Goal: Task Accomplishment & Management: Complete application form

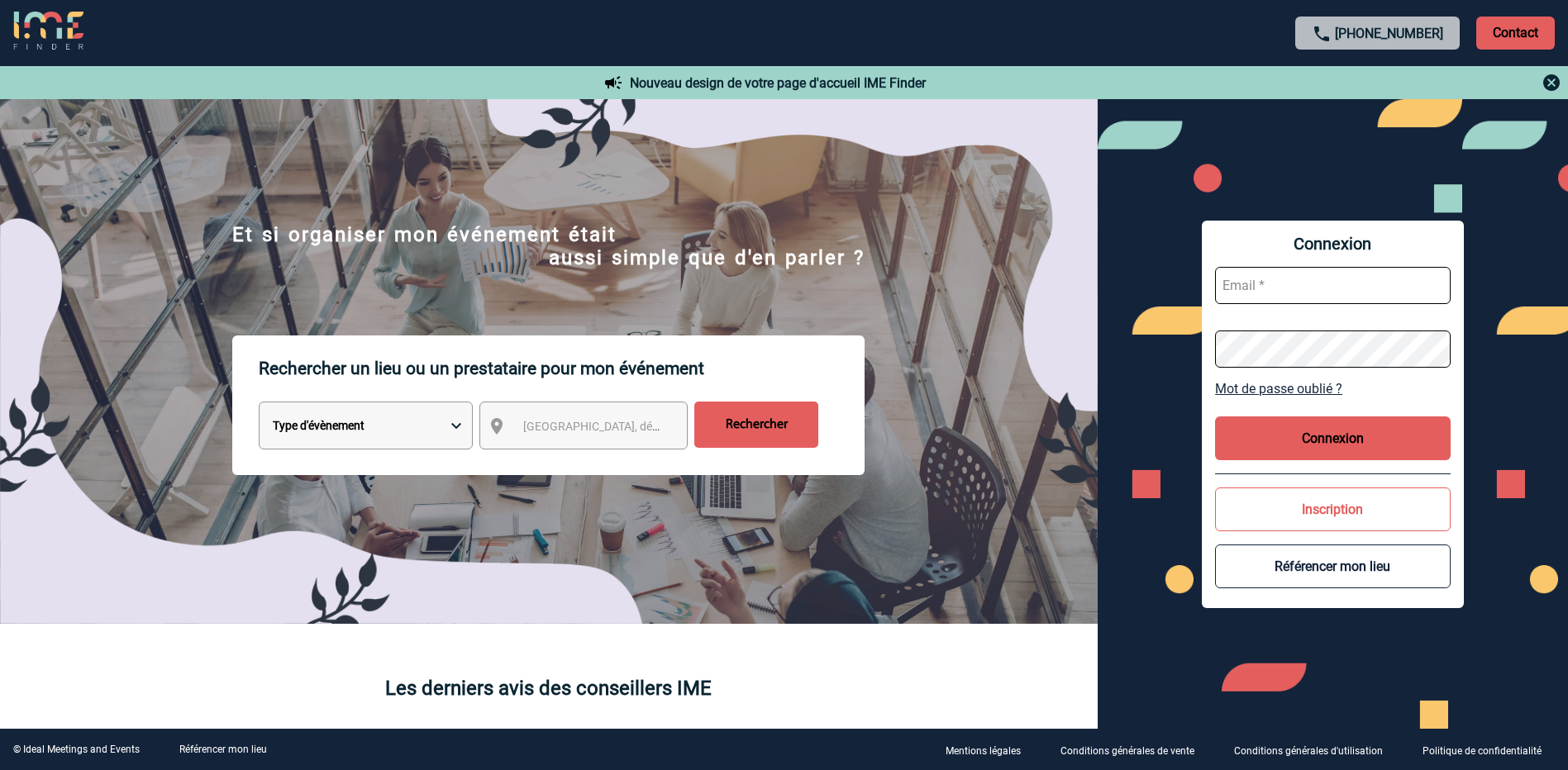
type input "[EMAIL_ADDRESS][DOMAIN_NAME]"
click at [1291, 435] on button "Connexion" at bounding box center [1333, 438] width 235 height 44
click at [410, 432] on select "Type d'évènement Séminaire avec nuitée Réunion Repas de groupe Team Building & …" at bounding box center [365, 425] width 215 height 48
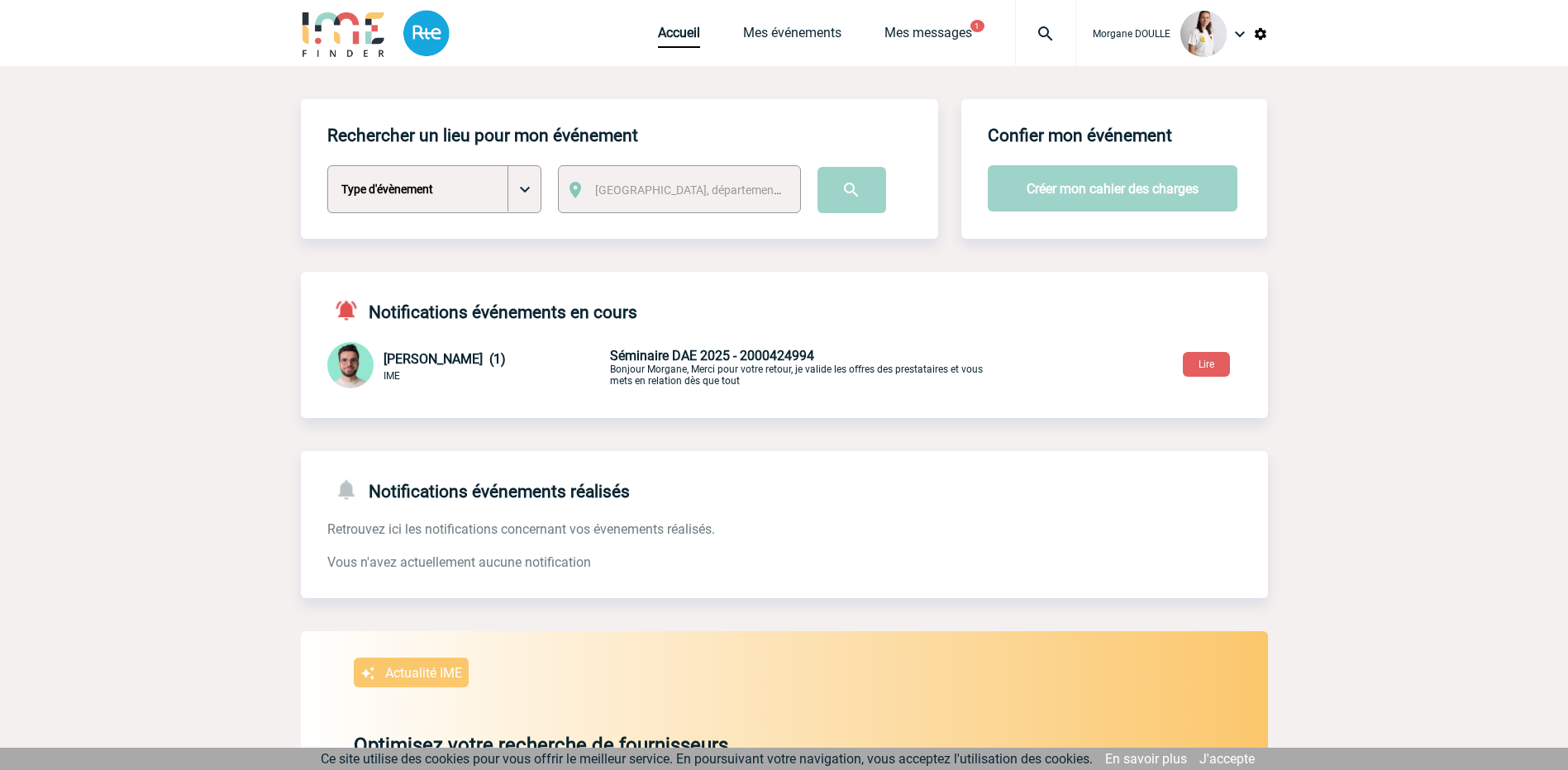
click at [528, 195] on select "Type d'évènement Séminaire avec nuitée Séminaire sans nuitée Repas de groupe Te…" at bounding box center [434, 189] width 215 height 48
click at [787, 261] on div "Rechercher un lieu pour mon événement Type d'évènement Séminaire avec nuitée Sé…" at bounding box center [784, 597] width 968 height 996
click at [930, 32] on link "Mes messages" at bounding box center [929, 36] width 88 height 23
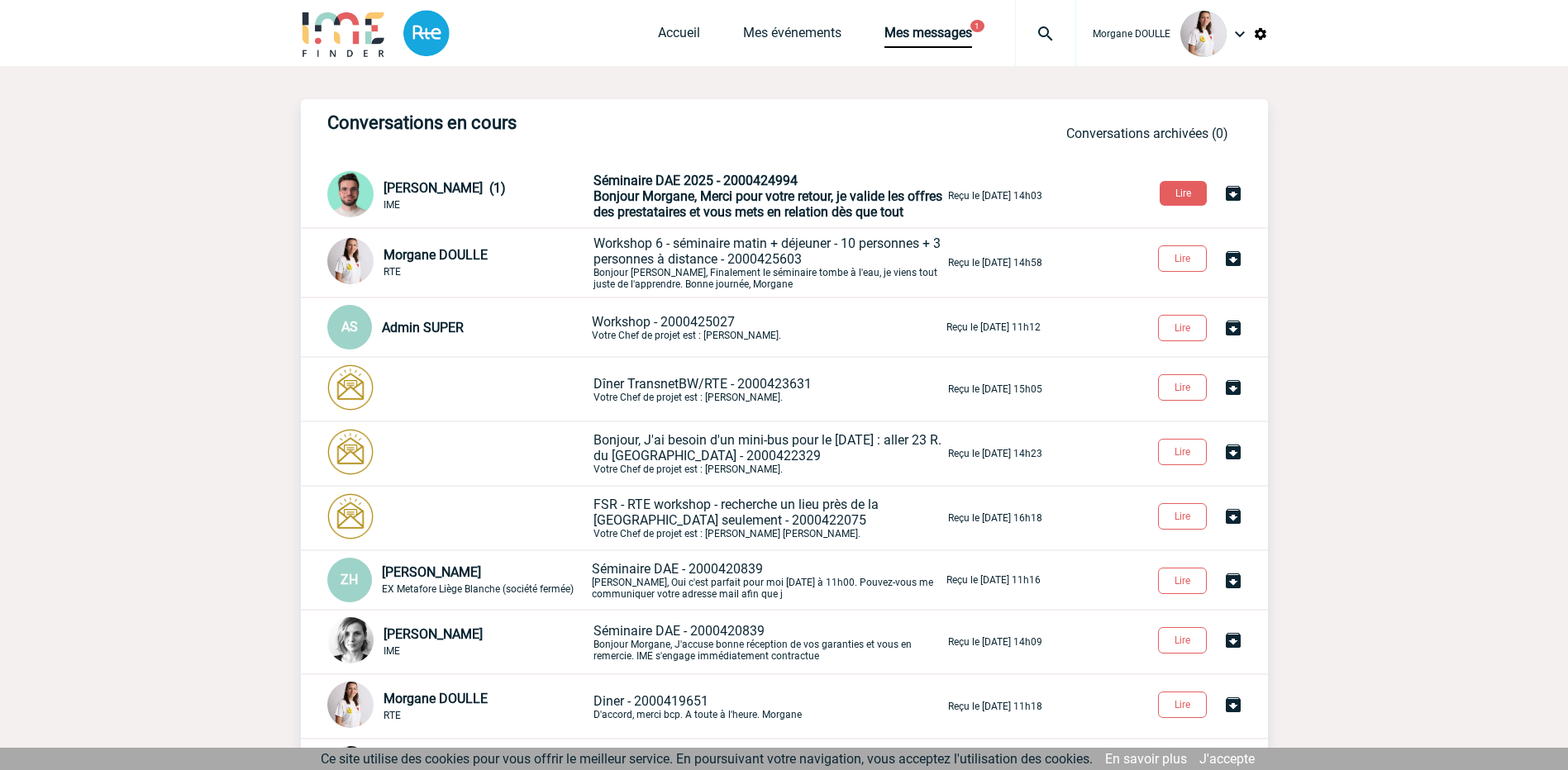
click at [715, 199] on span "Bonjour Morgane, Merci pour votre retour, je valide les offres des prestataires…" at bounding box center [768, 204] width 349 height 31
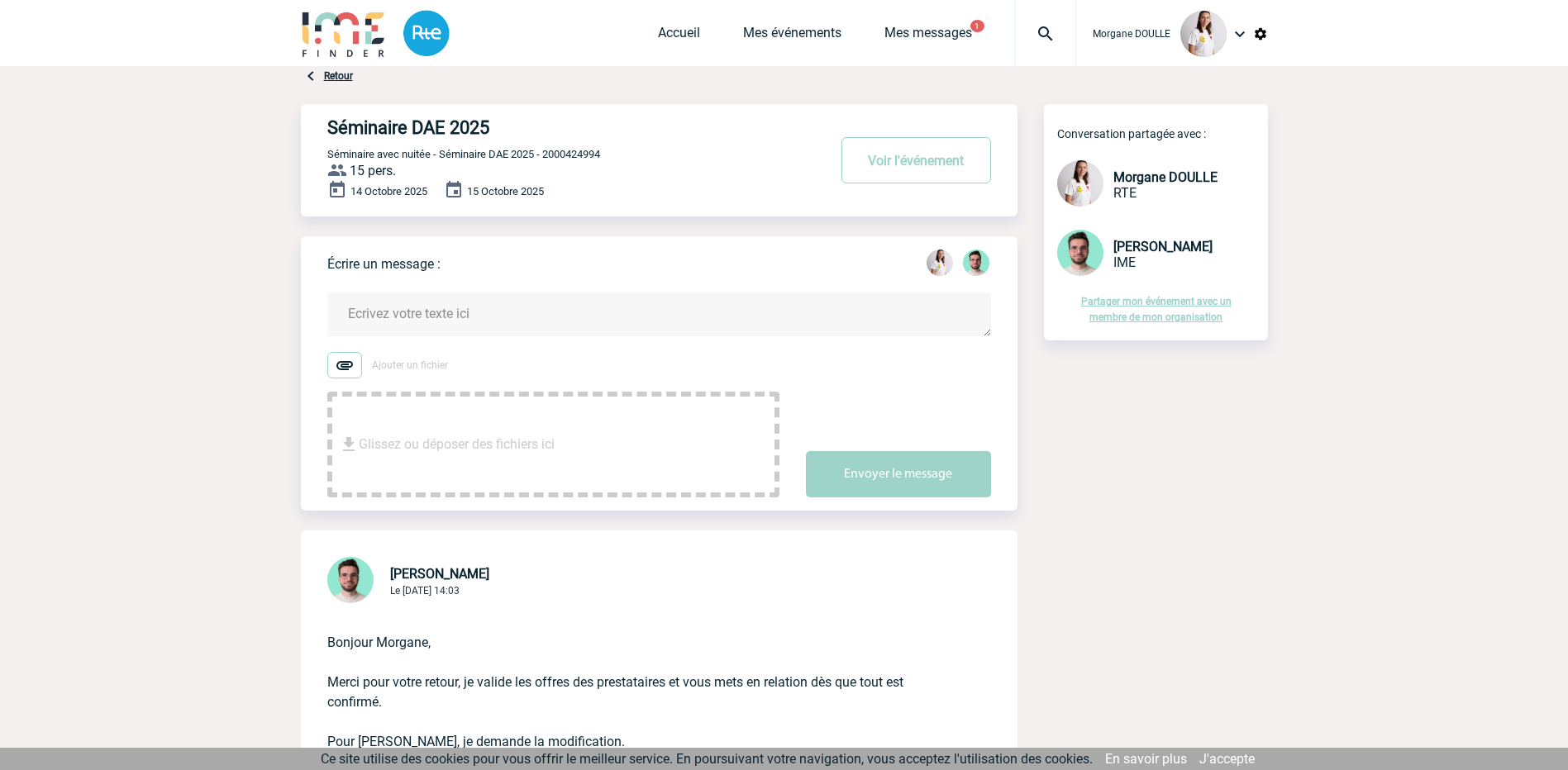
click at [338, 75] on link "Retour" at bounding box center [339, 76] width 29 height 11
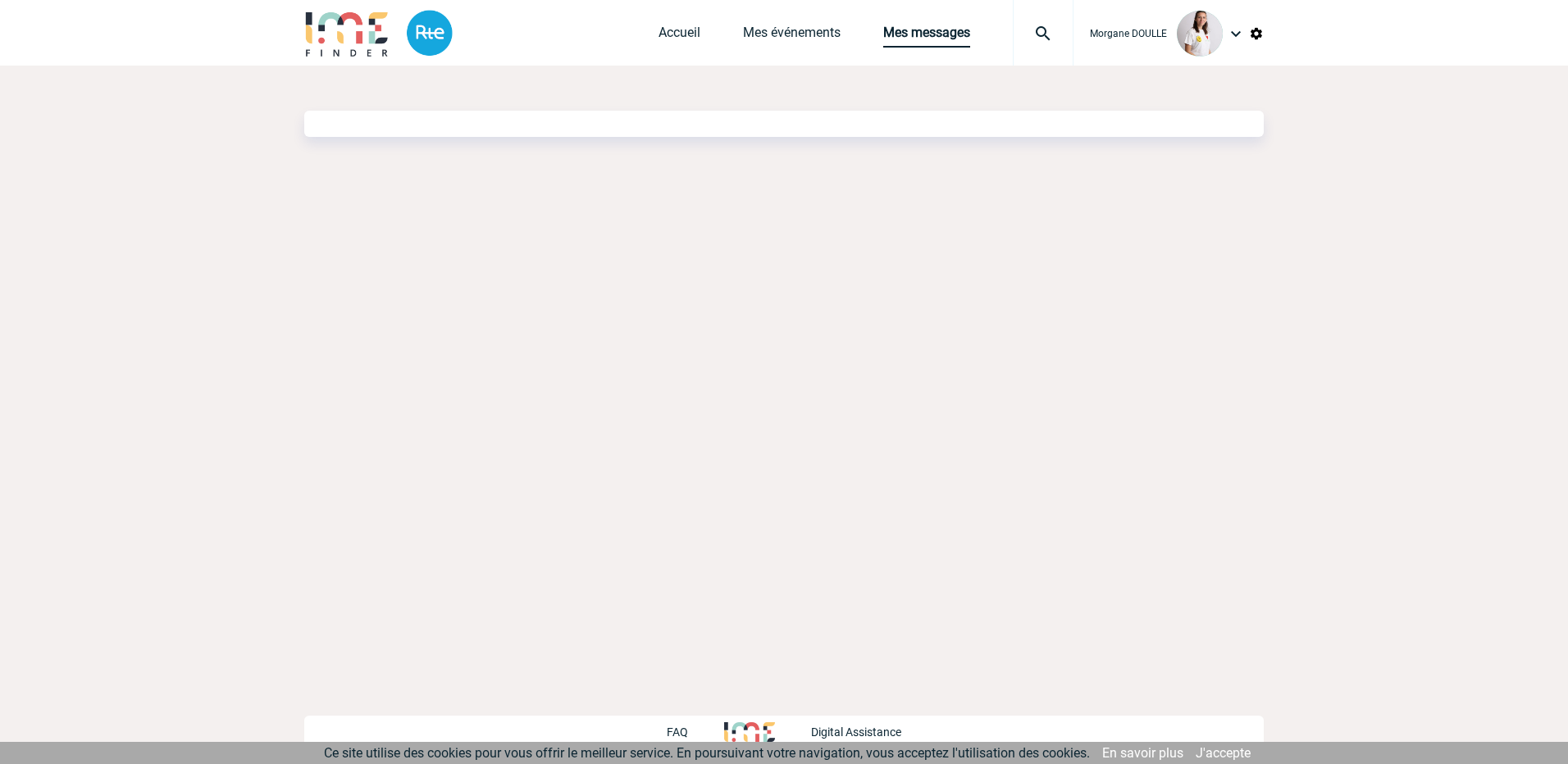
click at [933, 32] on link "Mes messages" at bounding box center [926, 36] width 87 height 23
click at [788, 35] on link "Mes événements" at bounding box center [786, 36] width 97 height 23
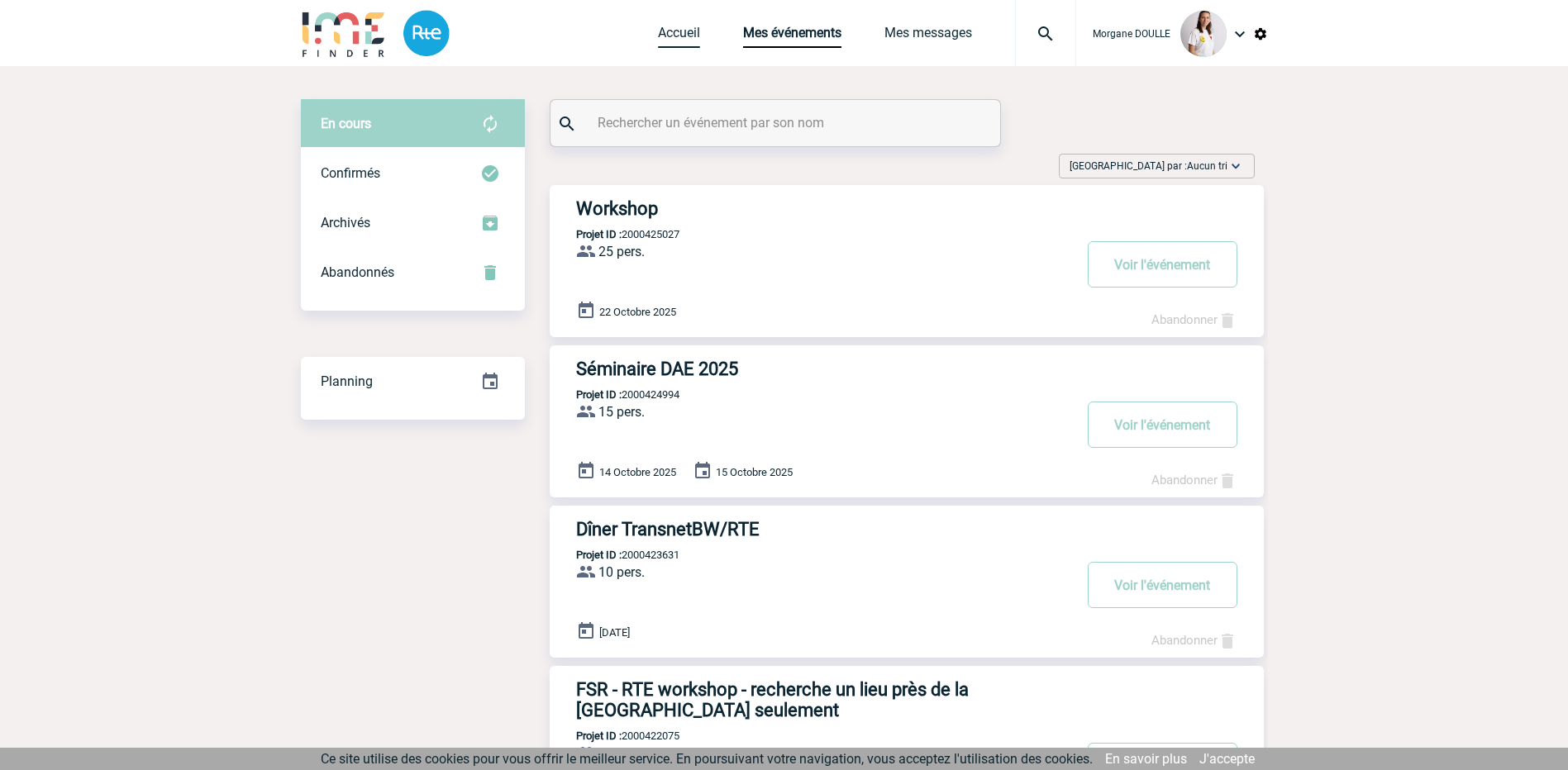
click at [667, 34] on link "Accueil" at bounding box center [679, 36] width 42 height 23
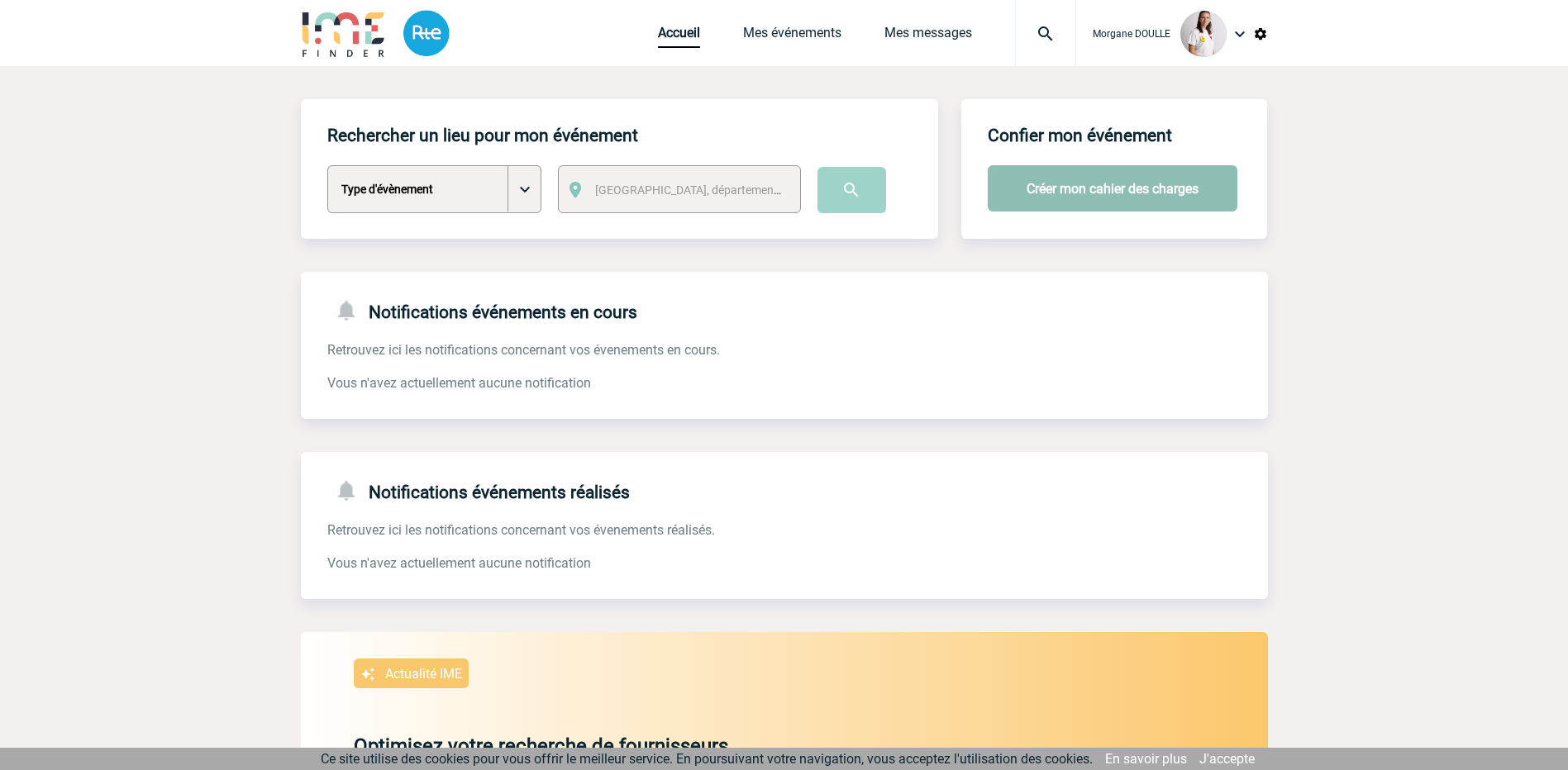
click at [1111, 187] on button "Créer mon cahier des charges" at bounding box center [1113, 189] width 250 height 47
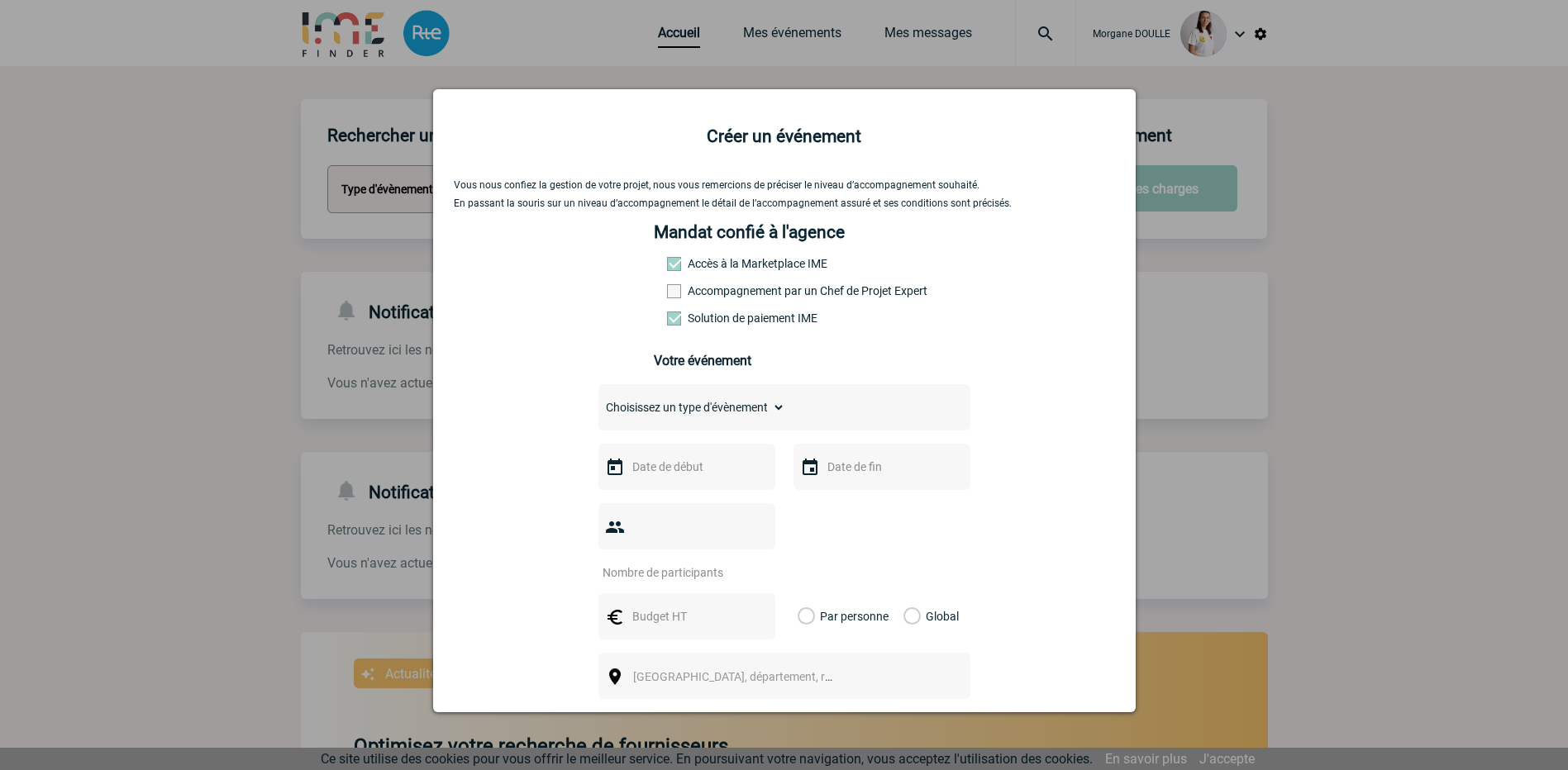
click at [693, 412] on select "Choisissez un type d'évènement Séminaire avec nuitée Séminaire sans nuitée Repa…" at bounding box center [692, 407] width 187 height 23
select select "2"
click at [599, 400] on select "Choisissez un type d'évènement Séminaire avec nuitée Séminaire sans nuitée Repa…" at bounding box center [692, 407] width 187 height 23
click at [678, 478] on input "text" at bounding box center [685, 467] width 114 height 22
click at [838, 504] on span "Suivant" at bounding box center [836, 500] width 13 height 13
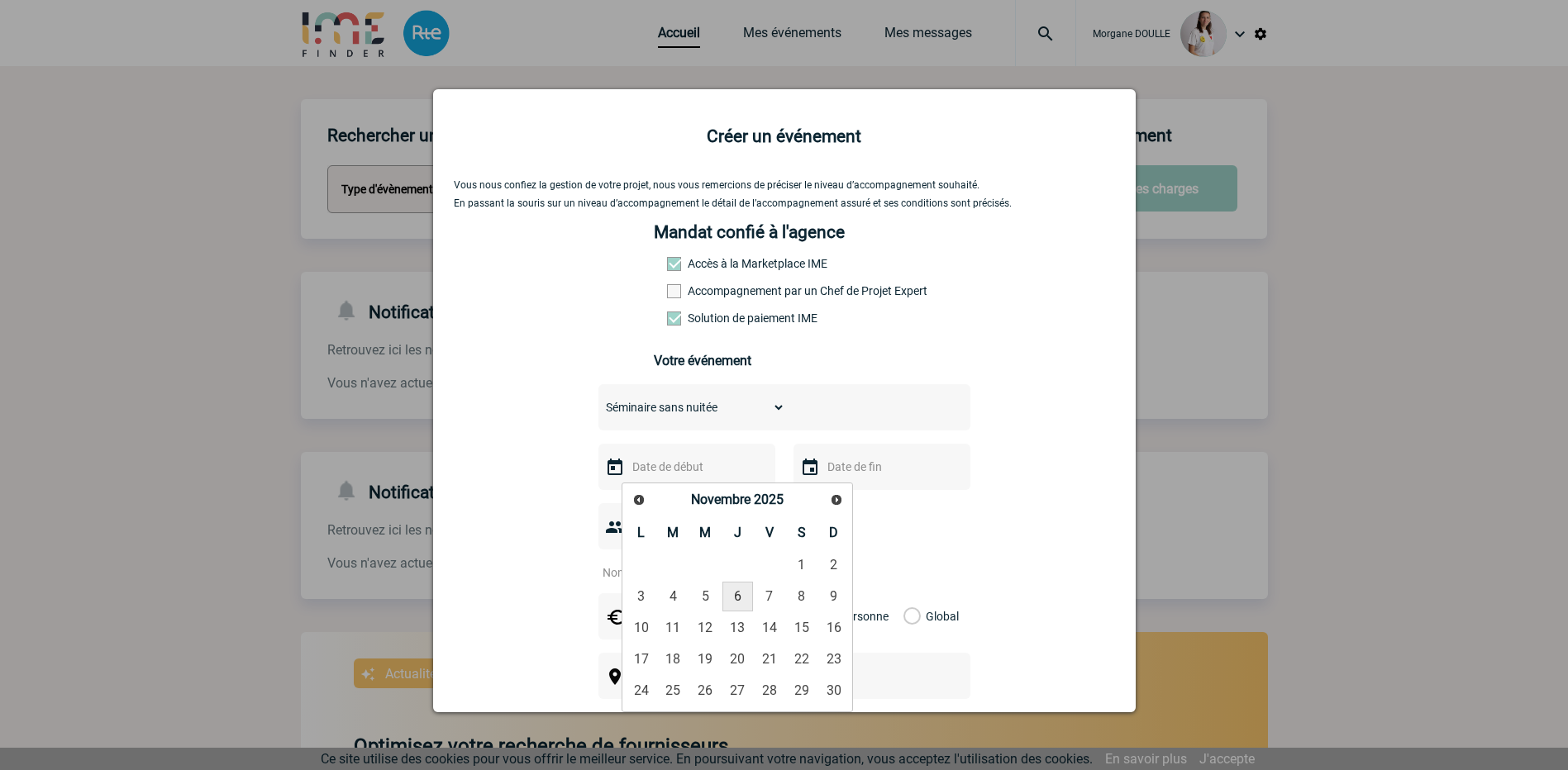
click at [737, 591] on link "6" at bounding box center [738, 597] width 31 height 30
type input "06-11-2025"
click at [828, 466] on input "text" at bounding box center [880, 467] width 114 height 22
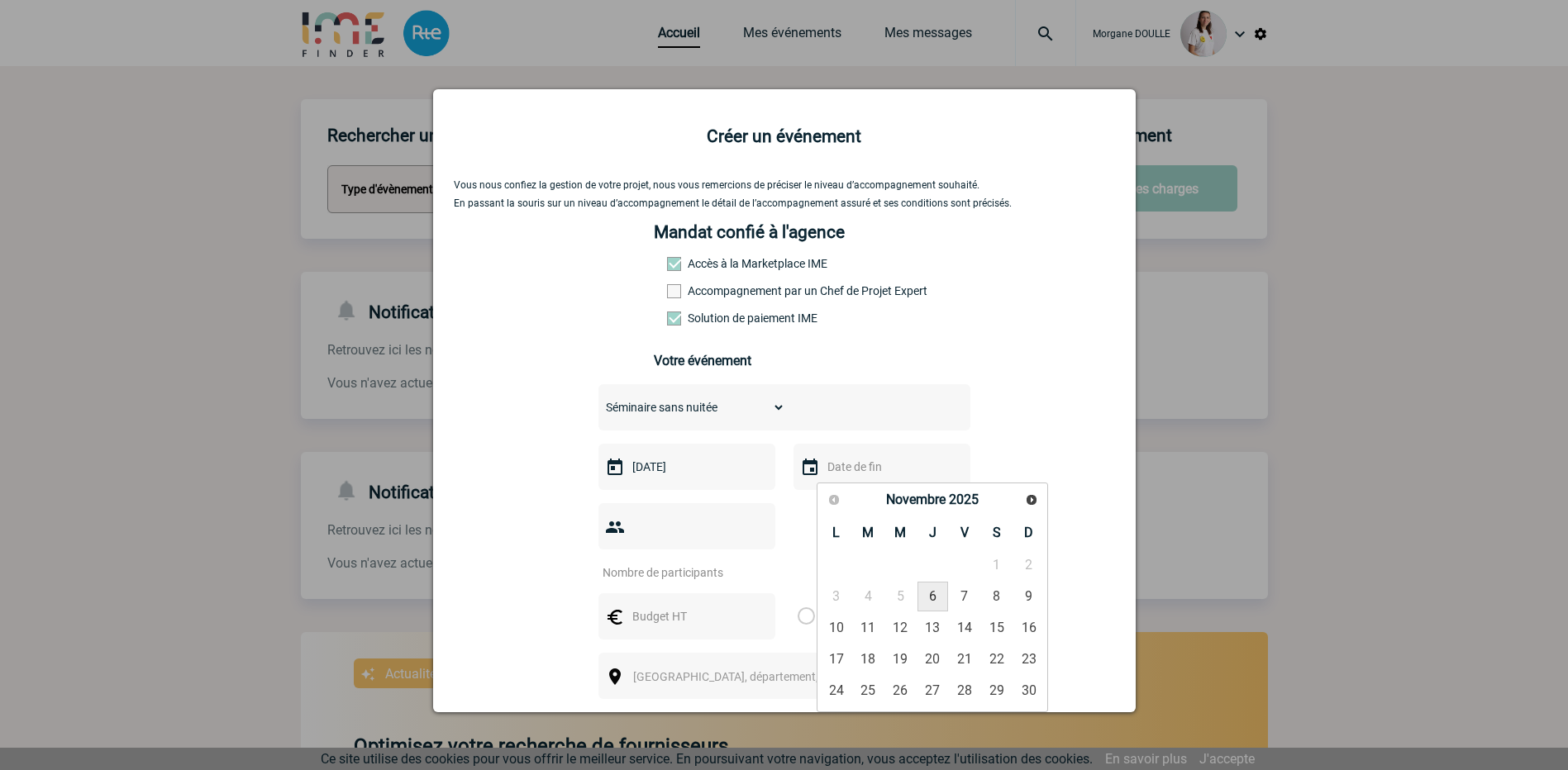
click at [929, 590] on link "6" at bounding box center [933, 597] width 31 height 30
type input "06-11-2025"
click at [711, 562] on input "number" at bounding box center [676, 573] width 155 height 22
type input "15"
click at [670, 605] on input "text" at bounding box center [685, 616] width 114 height 22
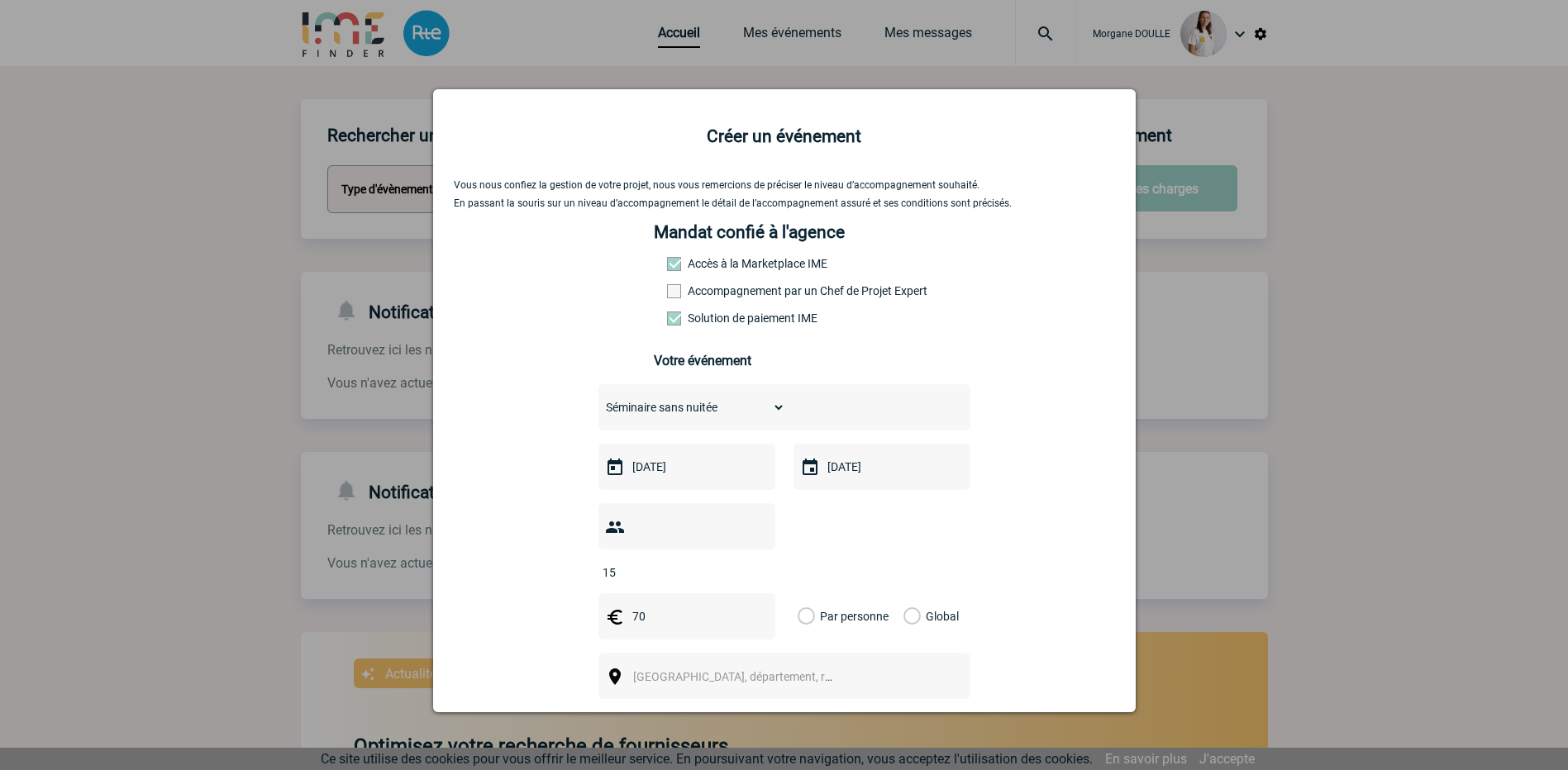
type input "70"
click at [801, 593] on label "Par personne" at bounding box center [806, 617] width 18 height 47
click at [0, 0] on input "Par personne" at bounding box center [0, 0] width 0 height 0
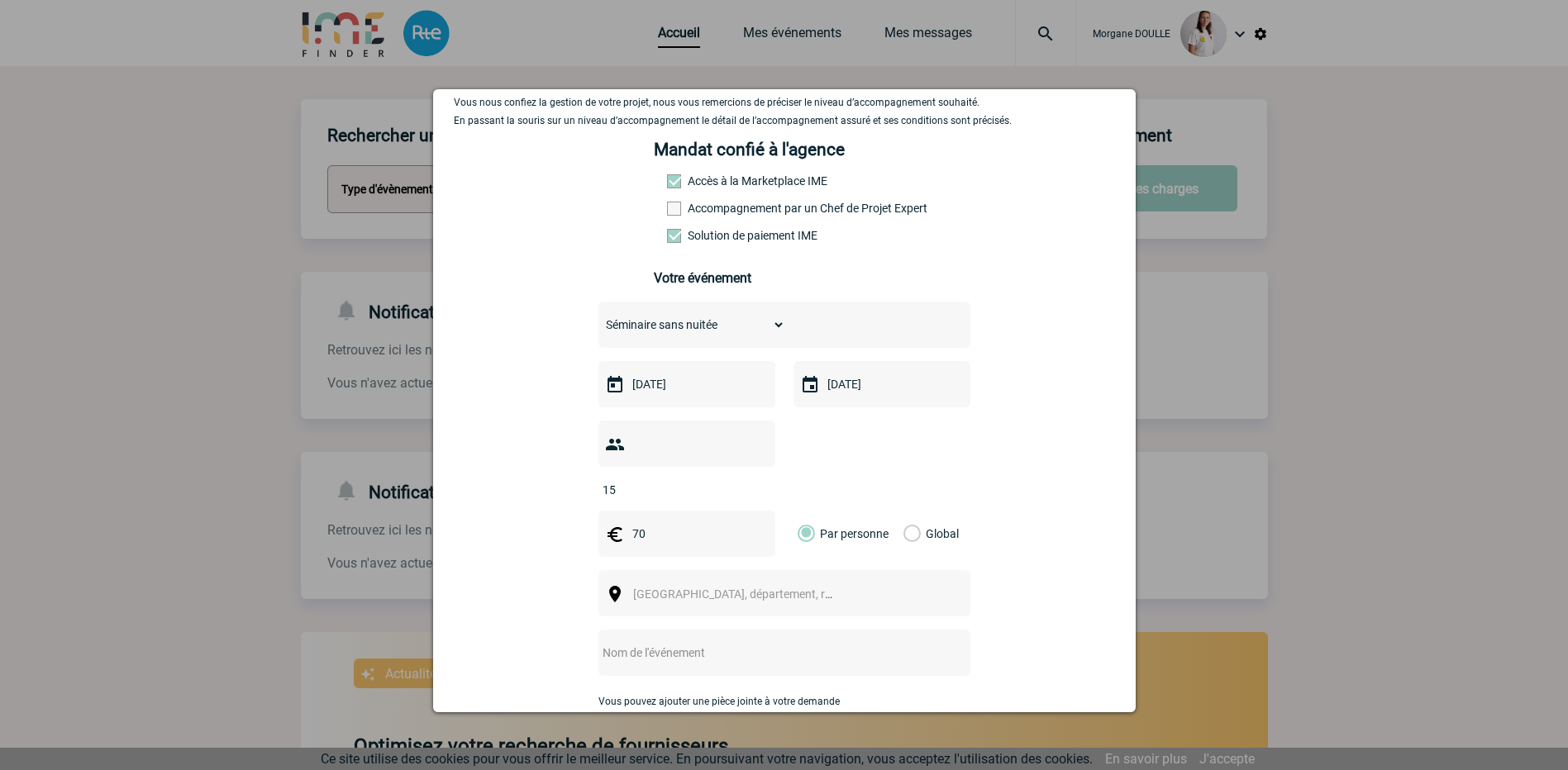
click at [785, 583] on span "Ville, département, région..." at bounding box center [740, 594] width 227 height 23
type input "l"
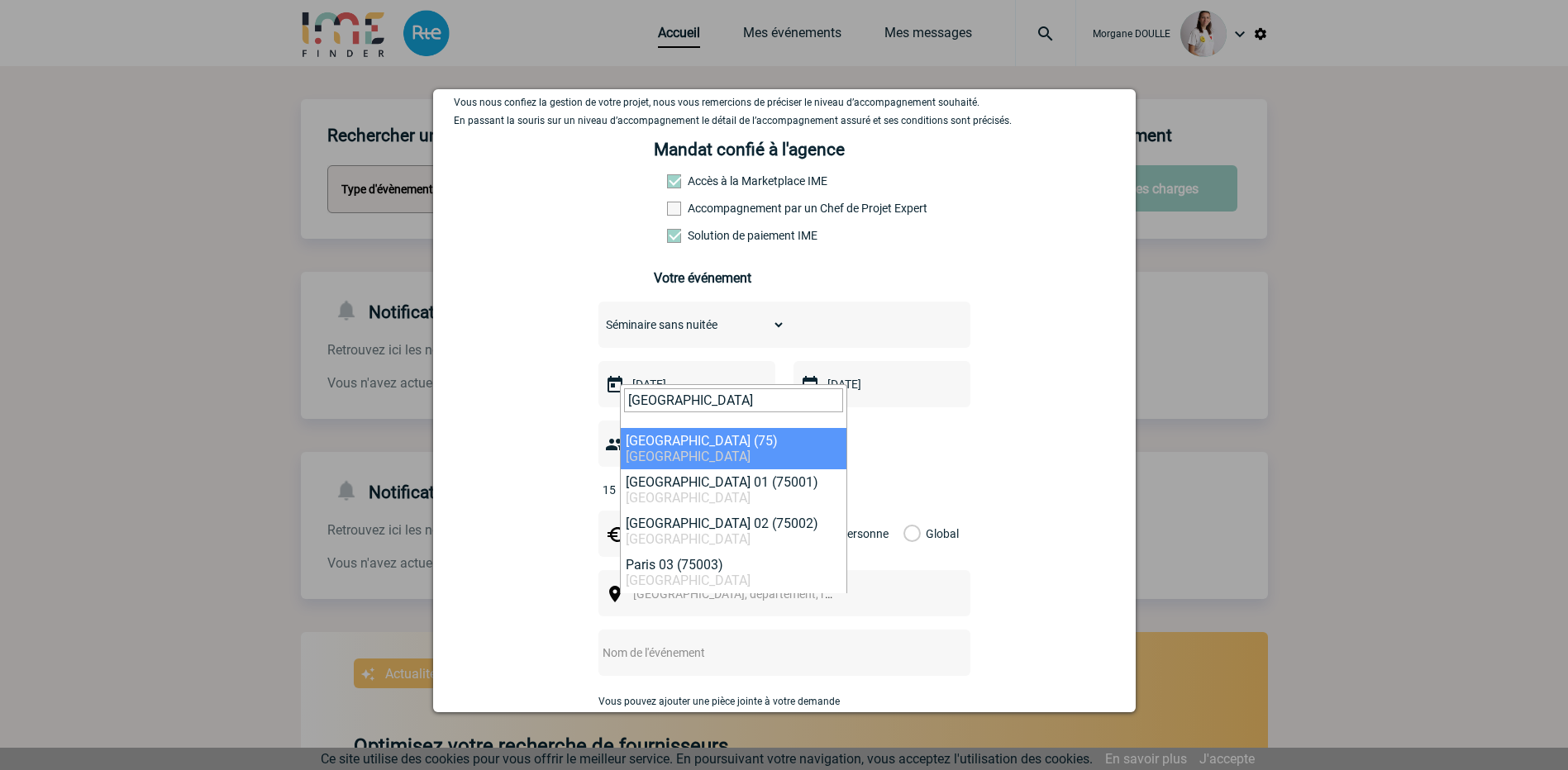
type input "paris"
select select "3"
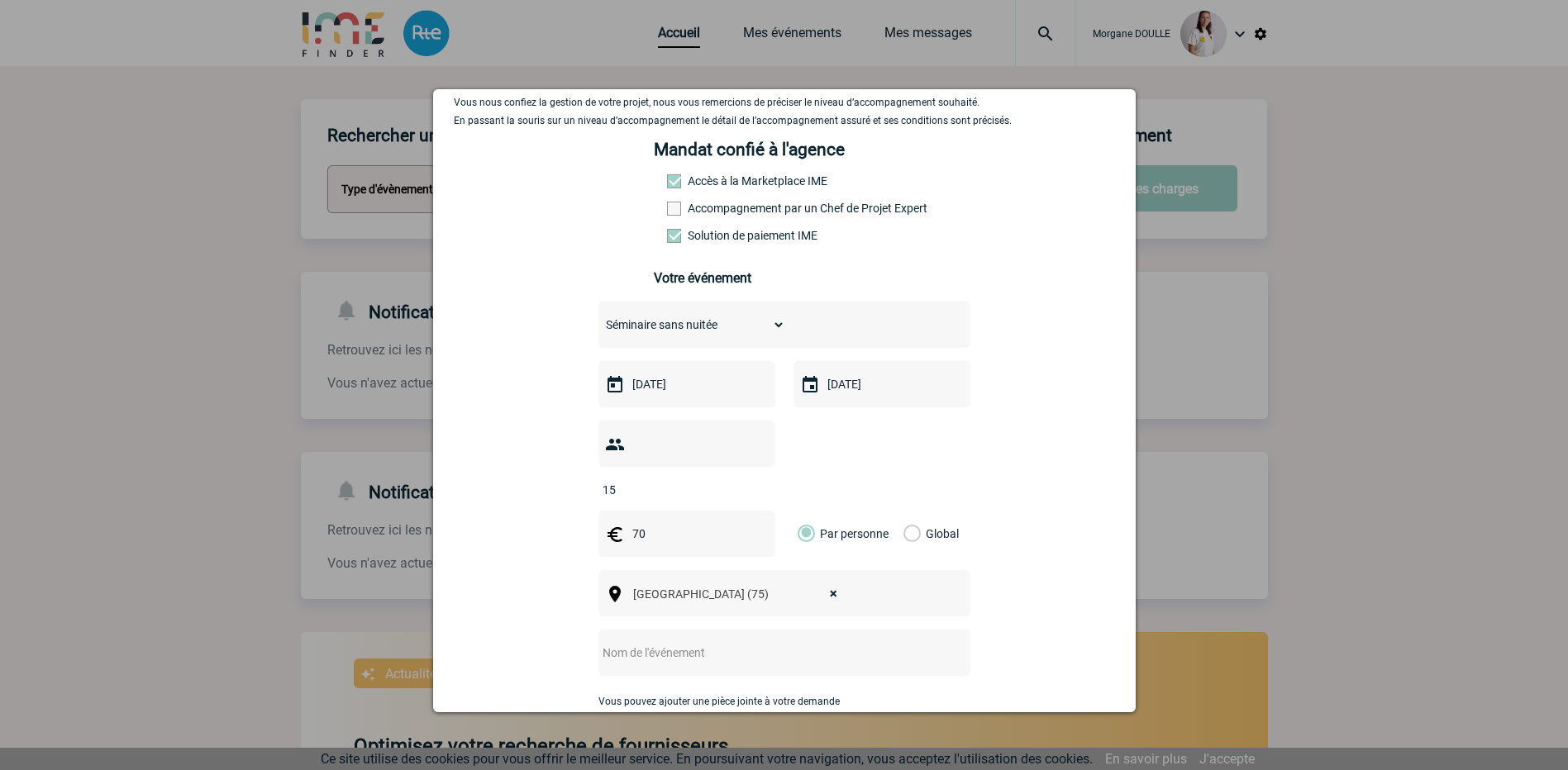
scroll to position [165, 0]
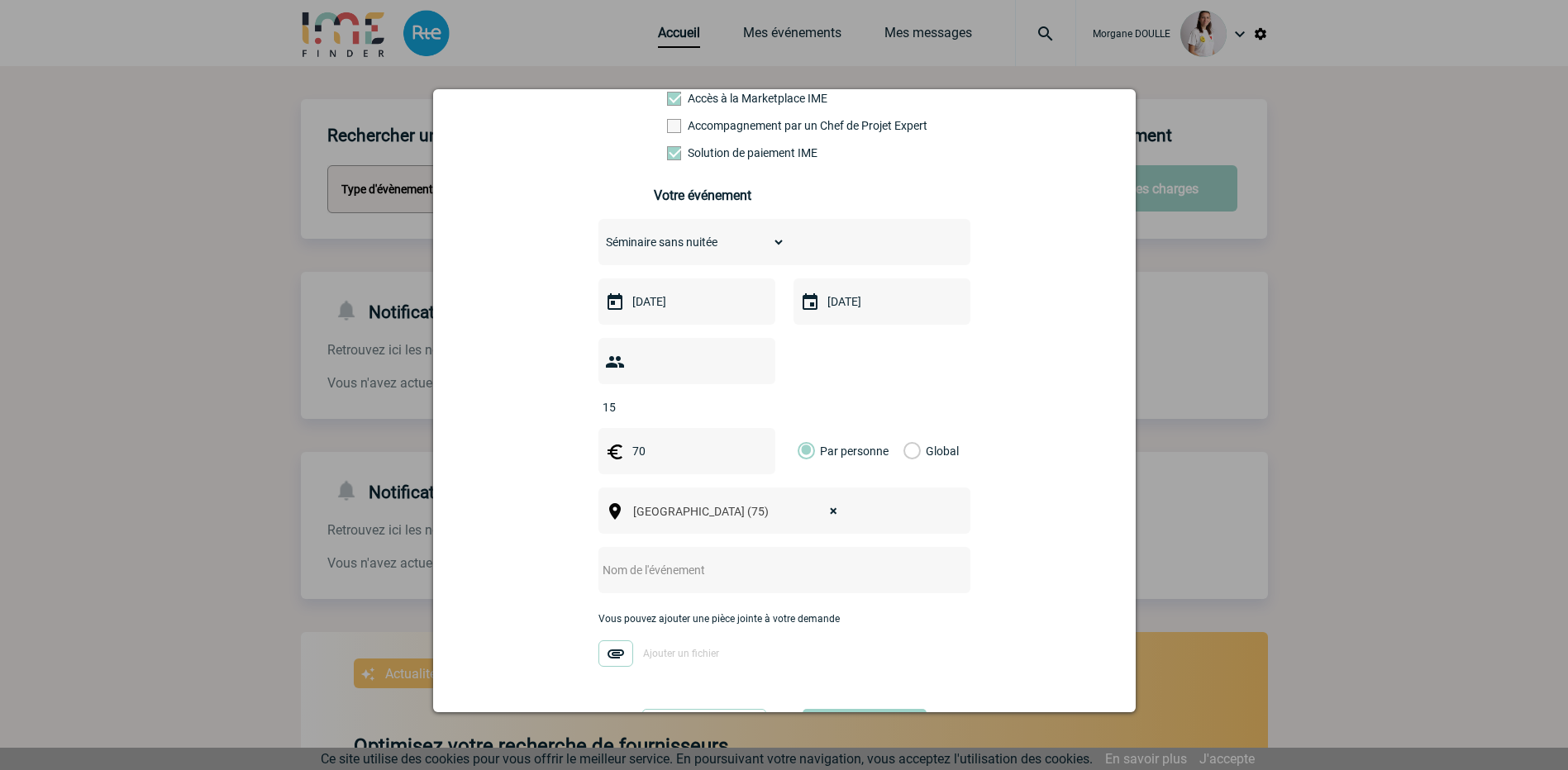
click at [669, 560] on input "text" at bounding box center [762, 570] width 328 height 22
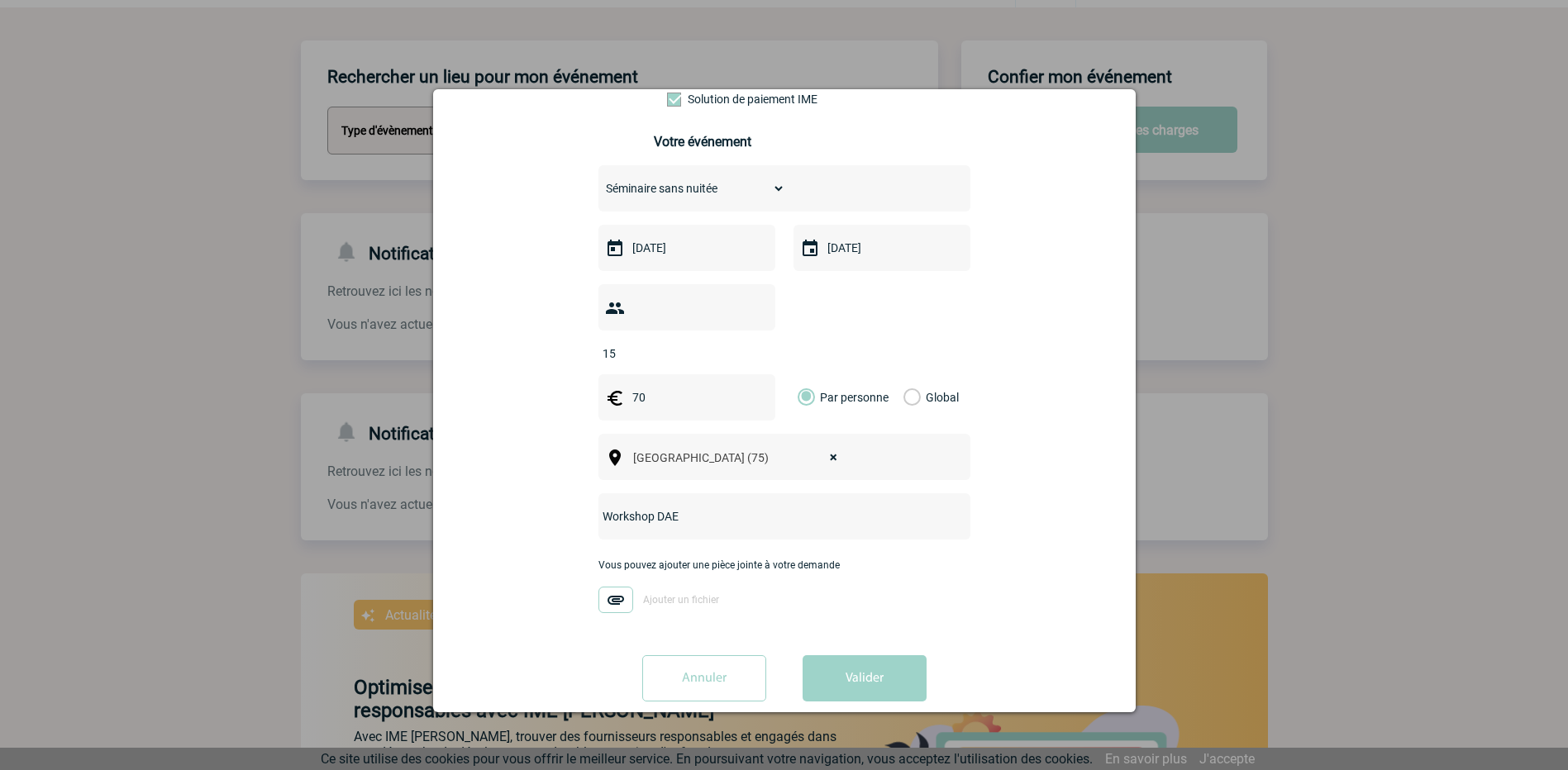
scroll to position [83, 0]
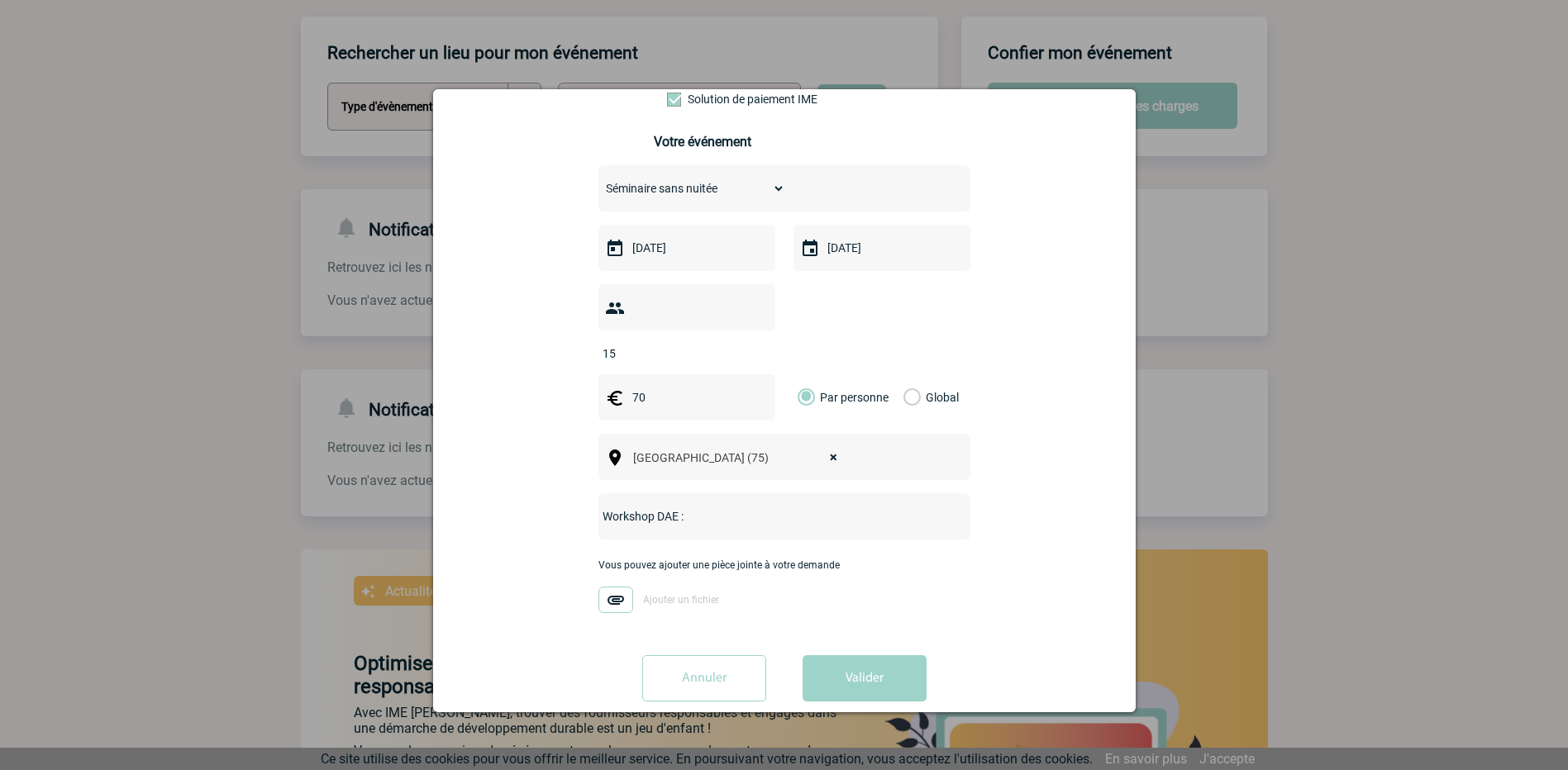
click button "Continuer la création du nouvel événement" at bounding box center [0, 0] width 0 height 0
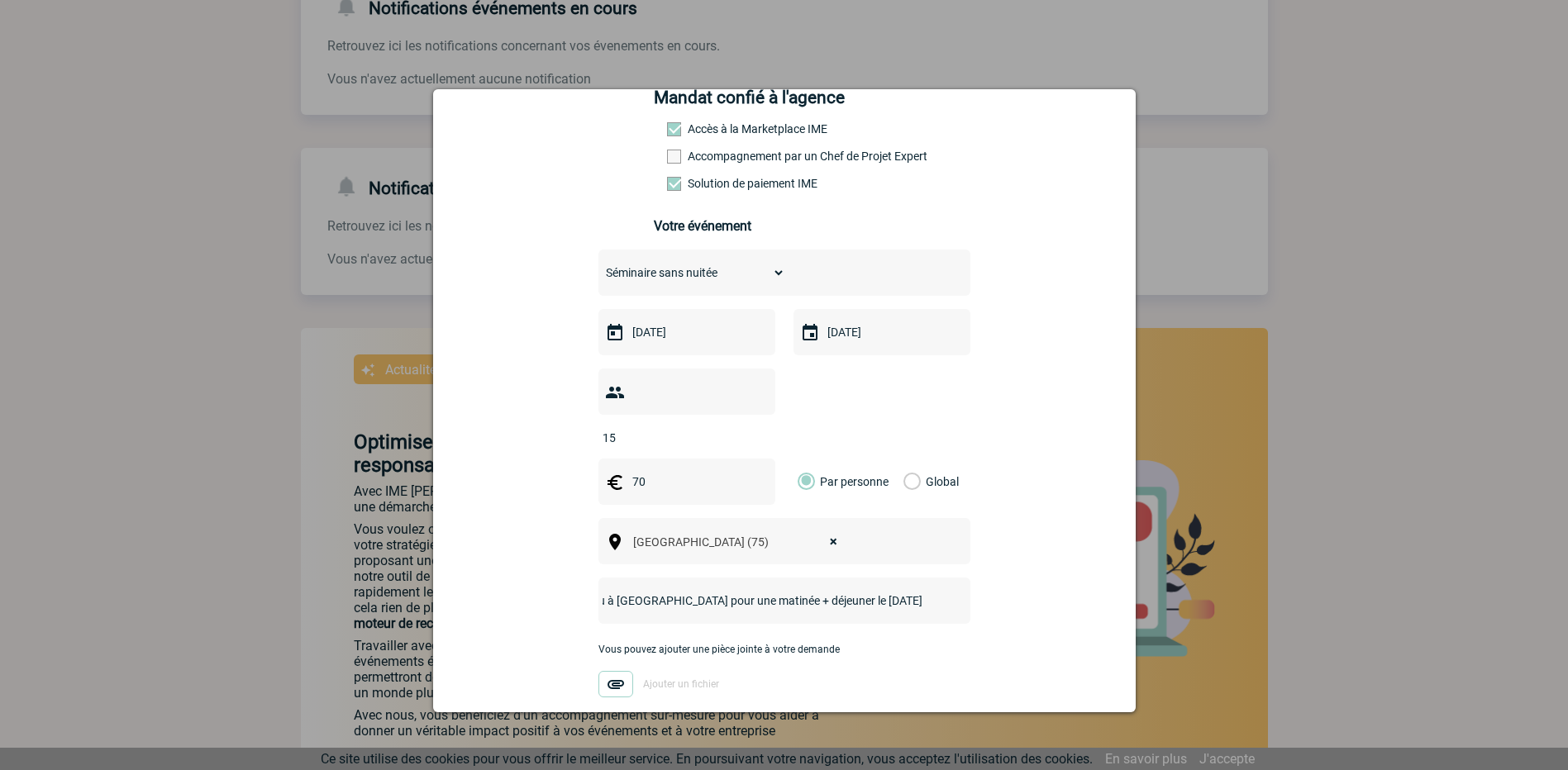
scroll to position [53, 0]
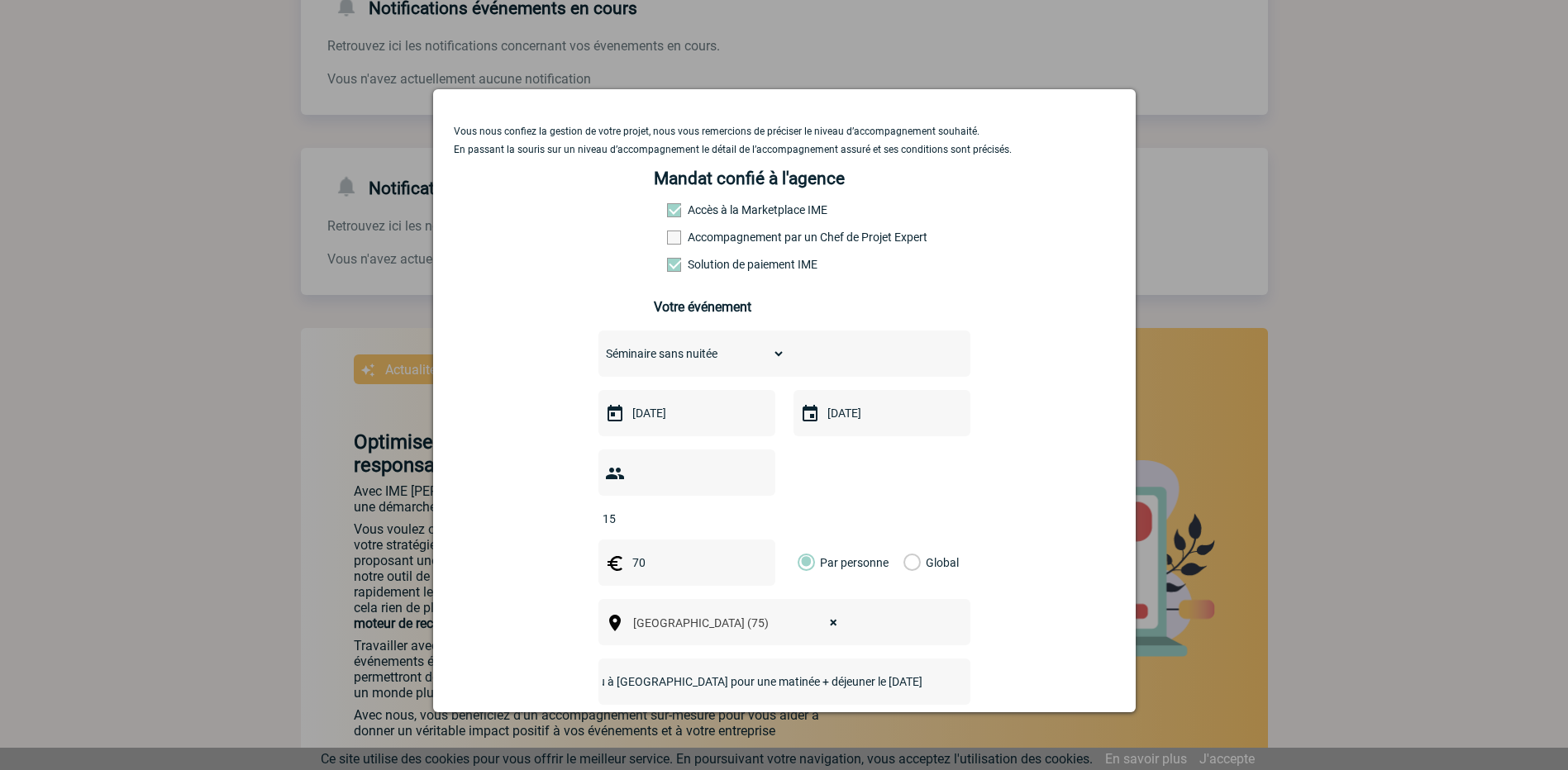
type input "Workshop DAE : Bonjour, je recherche un lieu à La Défense pour une matinée + dé…"
click at [740, 237] on label "Accompagnement par un Chef de Projet Expert" at bounding box center [703, 237] width 72 height 13
click at [0, 0] on input "Accompagnement par un Chef de Projet Expert" at bounding box center [0, 0] width 0 height 0
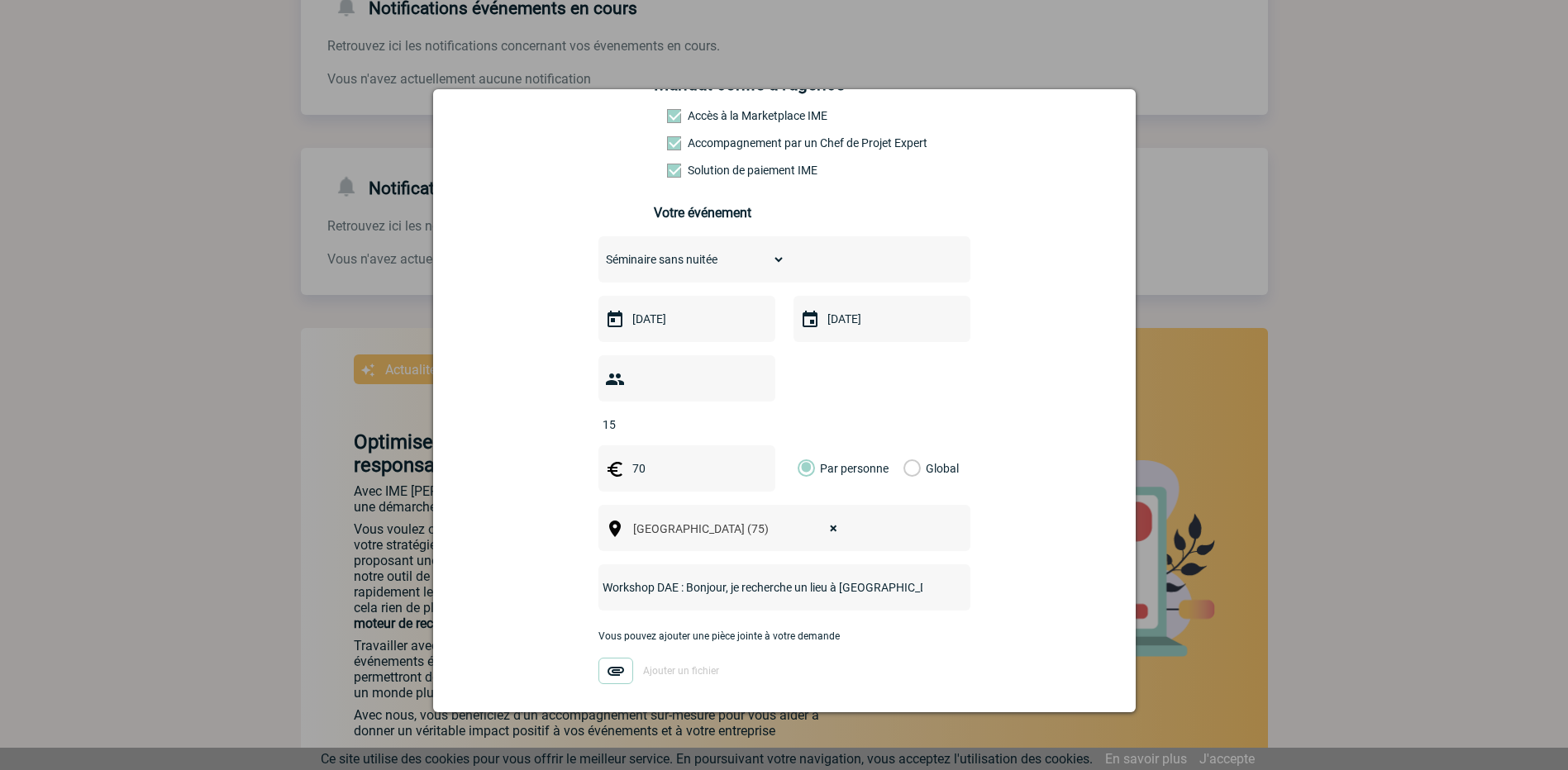
scroll to position [219, 0]
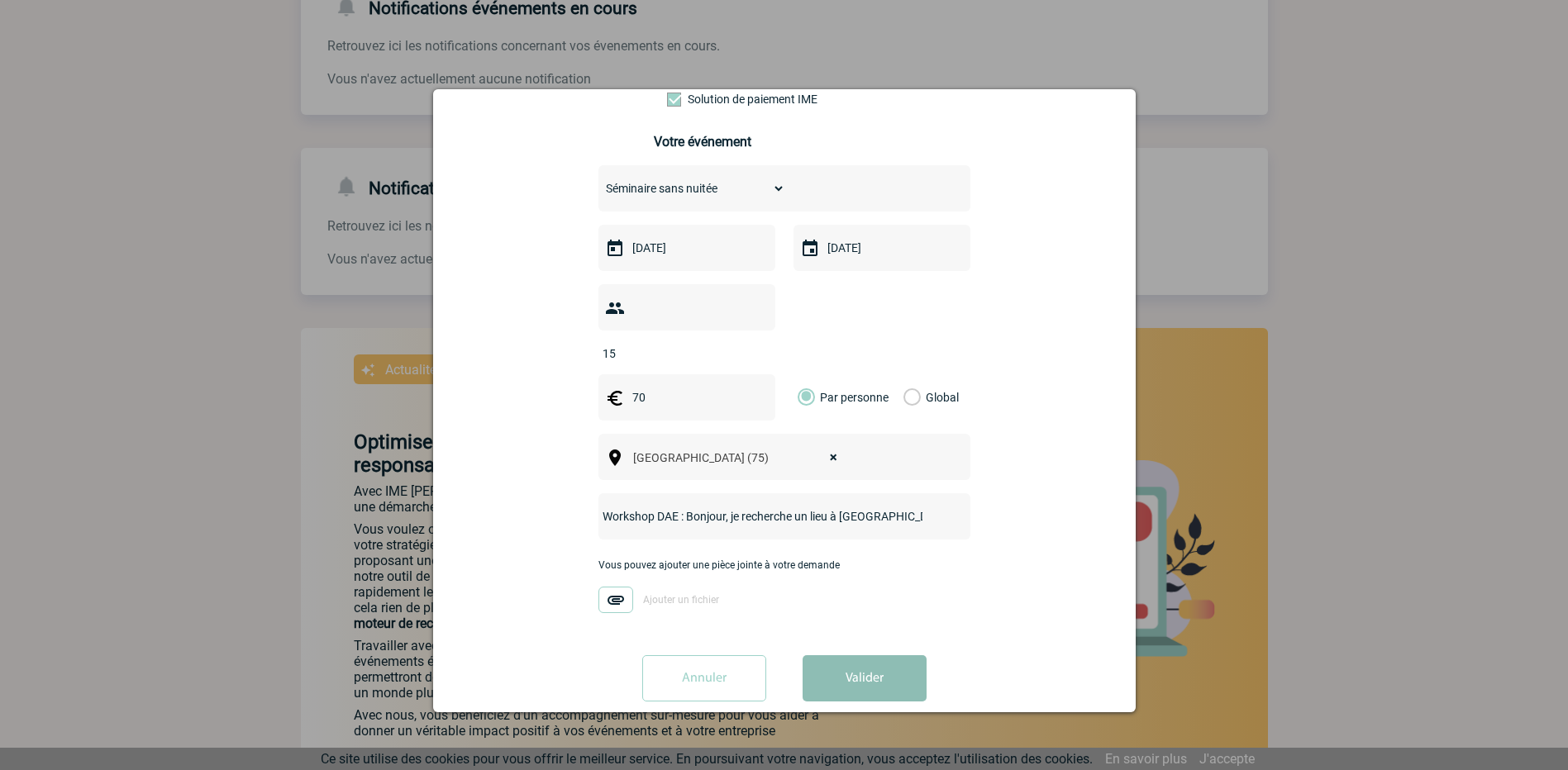
click at [868, 668] on button "Valider" at bounding box center [865, 679] width 124 height 47
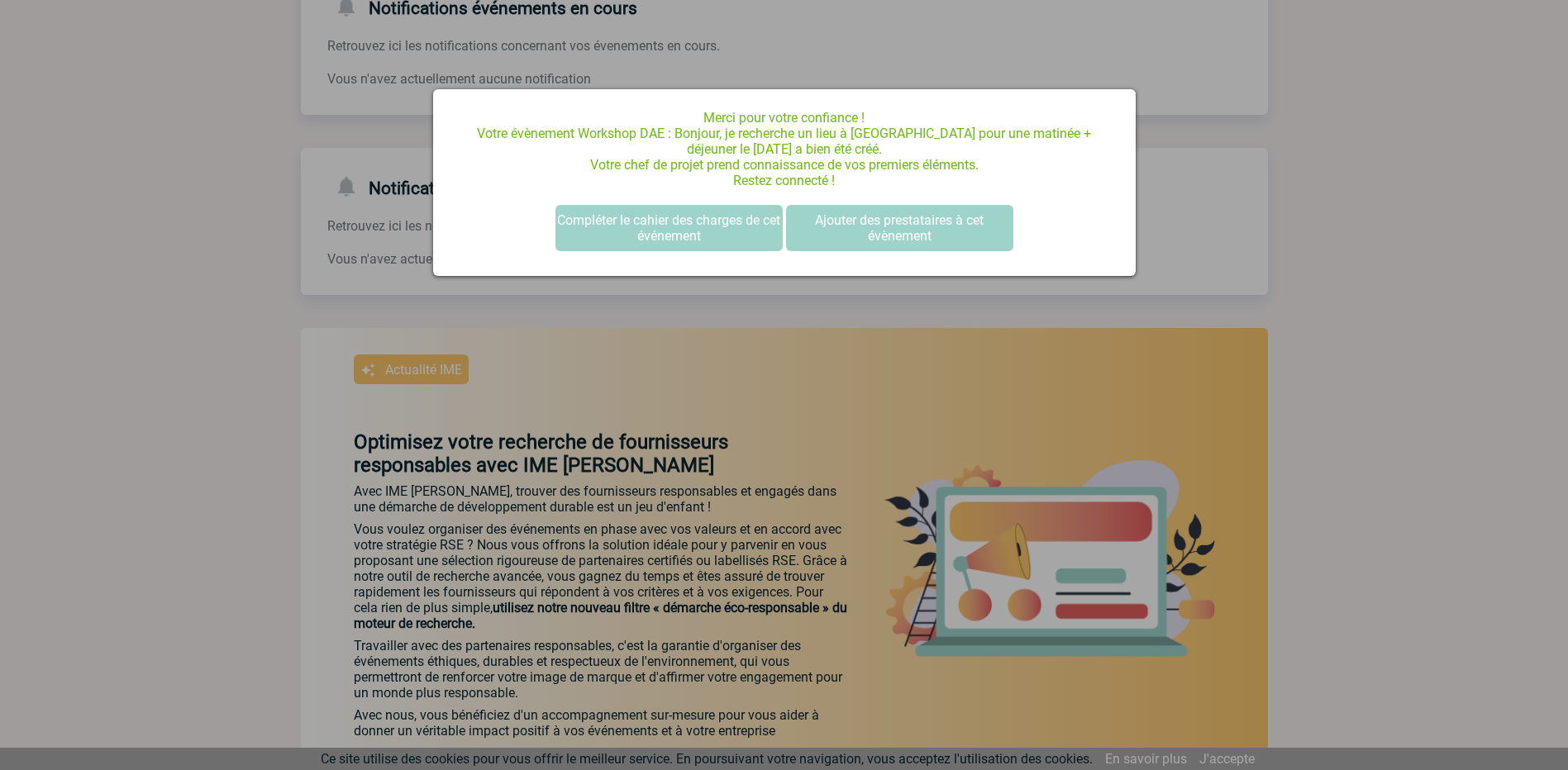
click at [636, 309] on div at bounding box center [784, 385] width 1568 height 770
